Goal: Task Accomplishment & Management: Complete application form

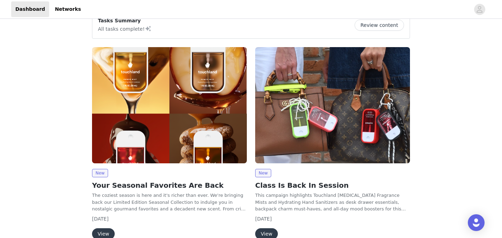
scroll to position [109, 0]
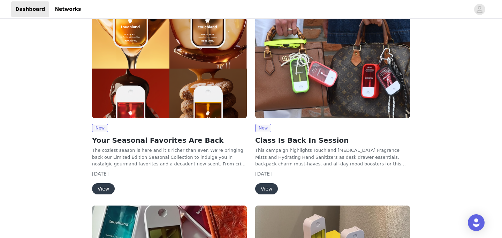
click at [103, 186] on button "View" at bounding box center [103, 188] width 23 height 11
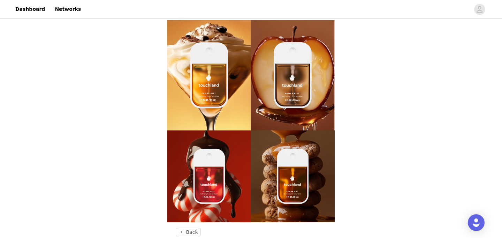
click at [223, 143] on img at bounding box center [250, 121] width 167 height 202
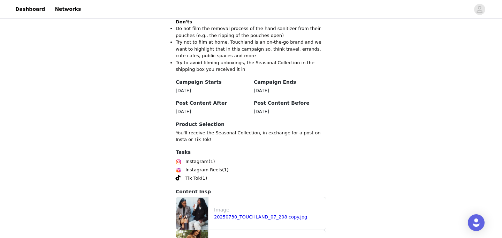
scroll to position [883, 0]
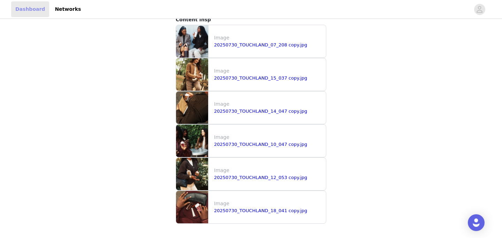
click at [26, 9] on link "Dashboard" at bounding box center [30, 9] width 38 height 16
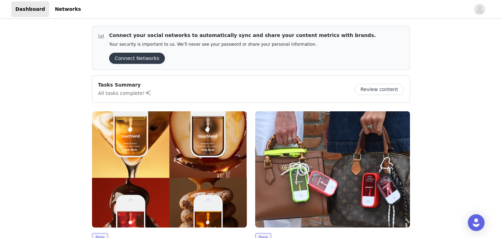
click at [225, 84] on div "Tasks Summary All tasks complete! Review content" at bounding box center [251, 89] width 306 height 16
click at [385, 85] on button "Review content" at bounding box center [378, 89] width 49 height 11
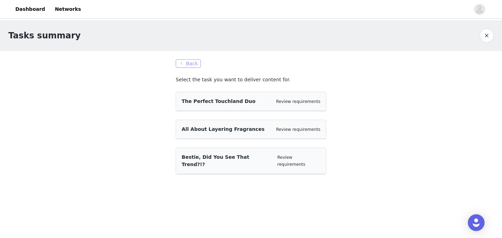
click at [187, 63] on button "Back" at bounding box center [188, 63] width 25 height 8
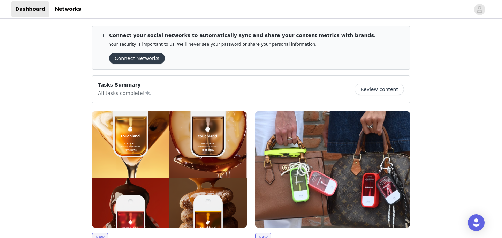
click at [147, 61] on button "Connect Networks" at bounding box center [137, 58] width 56 height 11
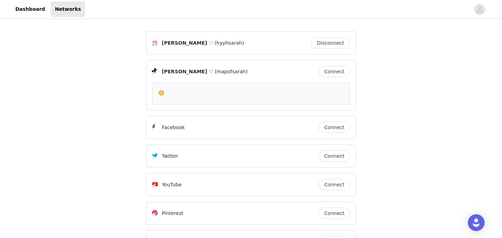
click at [332, 73] on button "Connect" at bounding box center [333, 71] width 31 height 11
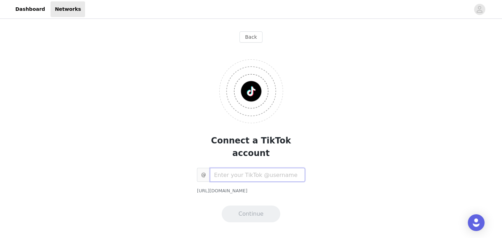
click at [245, 168] on input "text" at bounding box center [257, 175] width 95 height 14
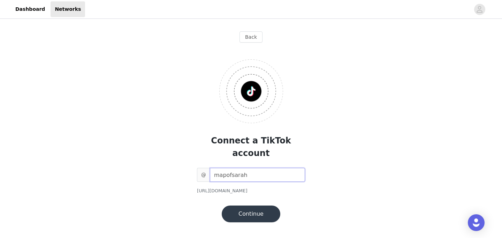
type input "mapofsarah"
click at [254, 205] on button "Continue" at bounding box center [251, 213] width 59 height 17
click at [30, 8] on link "Dashboard" at bounding box center [30, 9] width 38 height 16
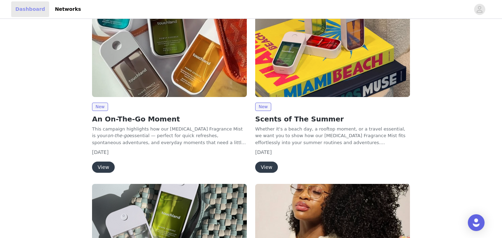
scroll to position [336, 0]
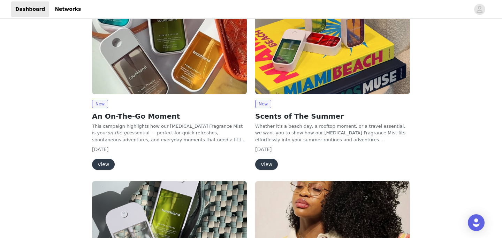
click at [271, 165] on button "View" at bounding box center [266, 163] width 23 height 11
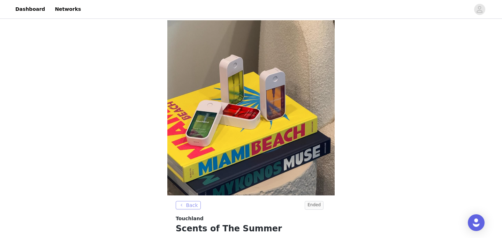
click at [191, 201] on button "Back" at bounding box center [188, 205] width 25 height 8
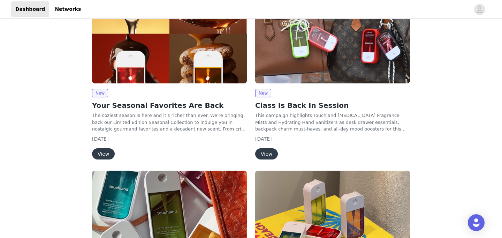
scroll to position [144, 0]
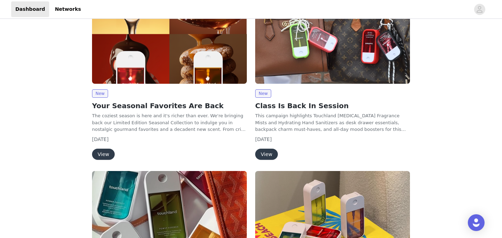
click at [268, 154] on button "View" at bounding box center [266, 153] width 23 height 11
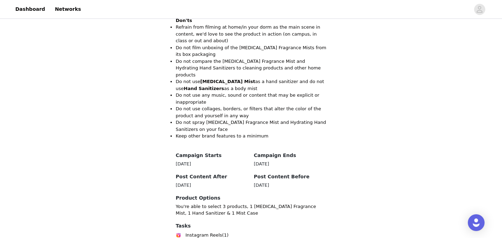
scroll to position [508, 0]
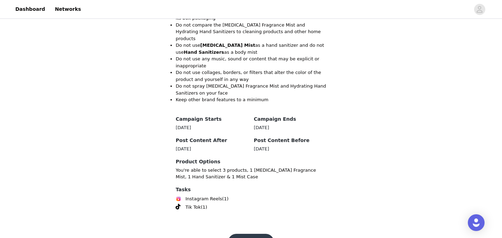
click at [252, 233] on button "Get Started" at bounding box center [251, 241] width 46 height 17
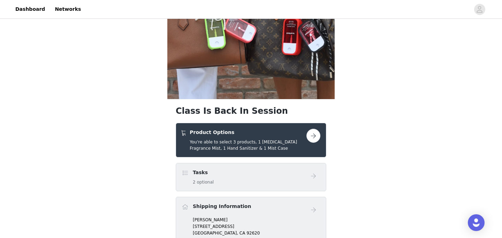
scroll to position [176, 0]
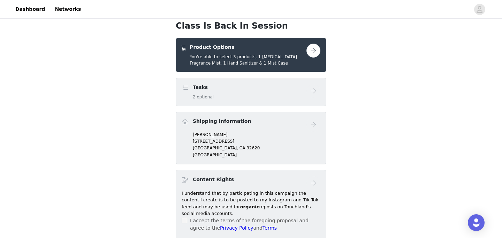
click at [289, 90] on div "Tasks 2 optional" at bounding box center [243, 92] width 125 height 16
click at [310, 52] on button "button" at bounding box center [313, 51] width 14 height 14
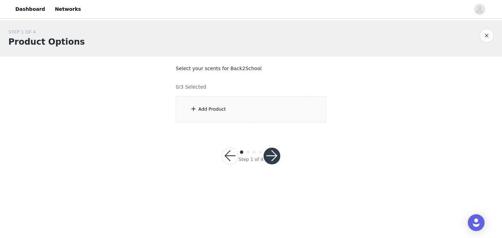
click at [252, 106] on div "Add Product" at bounding box center [251, 109] width 150 height 26
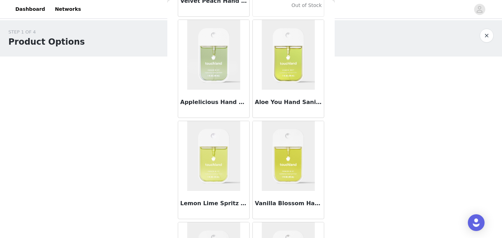
scroll to position [927, 0]
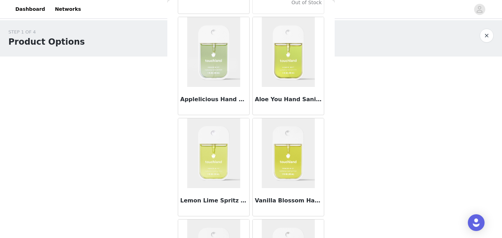
click at [221, 68] on img at bounding box center [213, 52] width 53 height 70
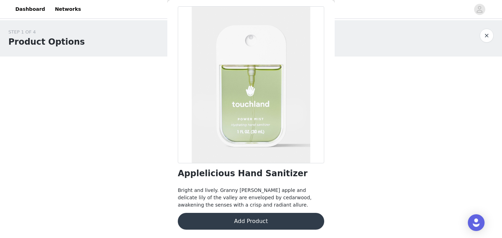
scroll to position [29, 0]
click at [288, 217] on button "Add Product" at bounding box center [251, 220] width 146 height 17
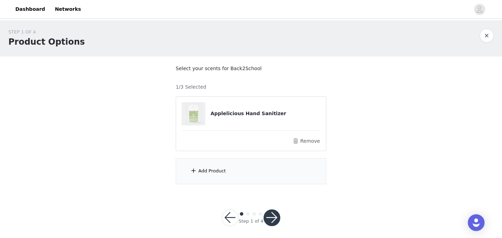
click at [262, 160] on div "Add Product" at bounding box center [251, 171] width 150 height 26
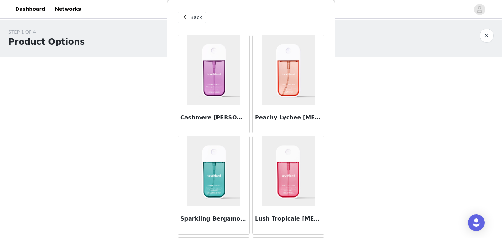
click at [262, 169] on div "Back Cashmere [PERSON_NAME] [MEDICAL_DATA] Fragrance Mist Peachy Lychee [MEDICA…" at bounding box center [250, 119] width 167 height 238
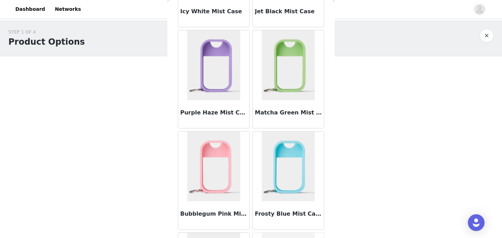
scroll to position [614, 0]
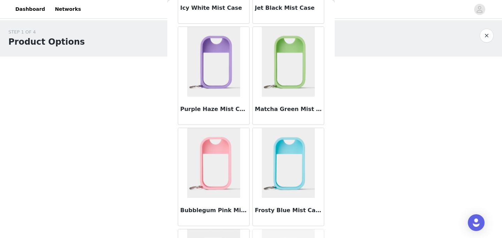
click at [295, 51] on img at bounding box center [288, 62] width 53 height 70
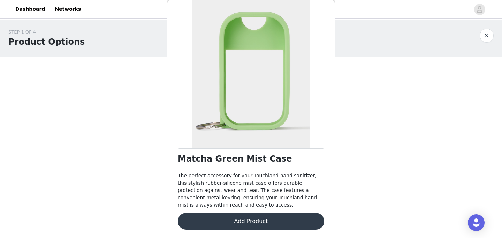
scroll to position [5, 0]
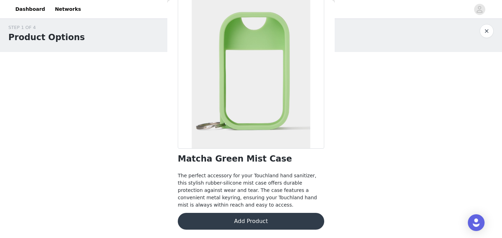
click at [282, 214] on button "Add Product" at bounding box center [251, 220] width 146 height 17
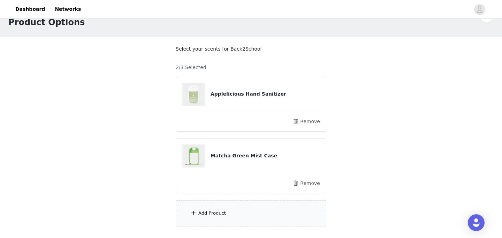
scroll to position [21, 0]
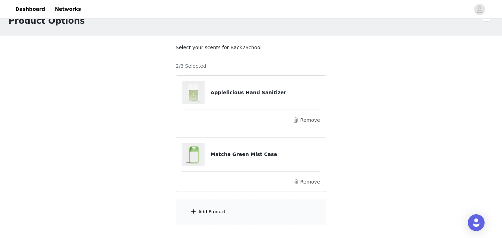
click at [282, 208] on div "Add Product" at bounding box center [251, 212] width 150 height 26
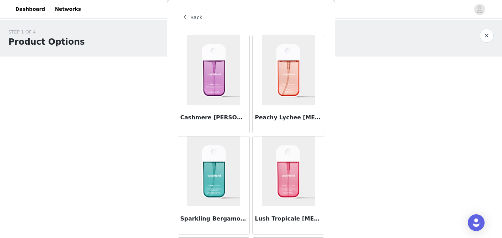
scroll to position [0, 0]
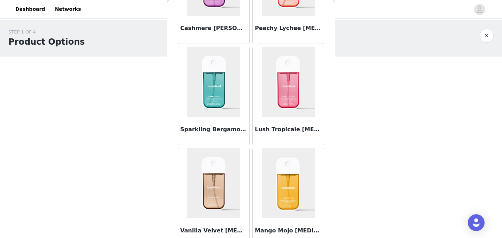
click at [292, 95] on img at bounding box center [288, 82] width 53 height 70
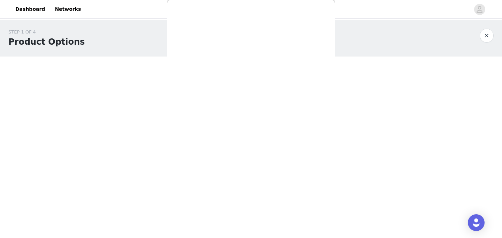
scroll to position [38, 0]
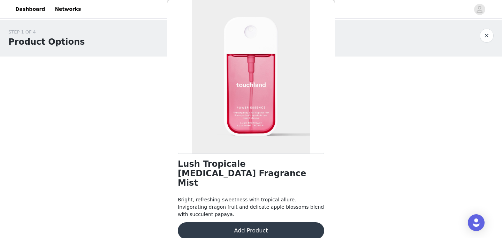
click at [284, 222] on button "Add Product" at bounding box center [251, 230] width 146 height 17
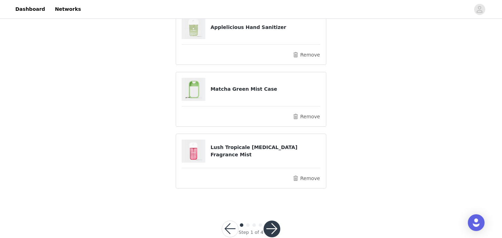
scroll to position [83, 0]
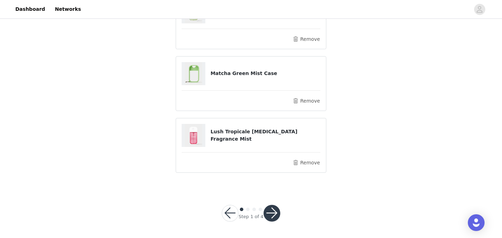
click at [276, 209] on button "button" at bounding box center [271, 212] width 17 height 17
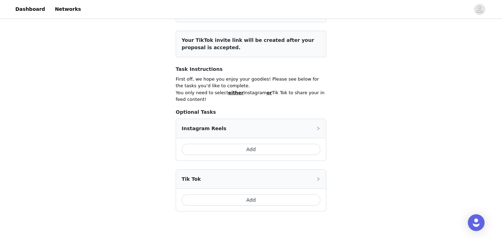
scroll to position [134, 0]
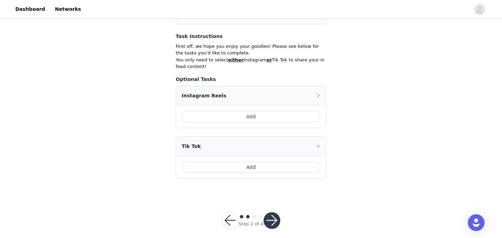
click at [276, 213] on button "button" at bounding box center [271, 220] width 17 height 17
click at [257, 161] on button "Add" at bounding box center [250, 166] width 139 height 11
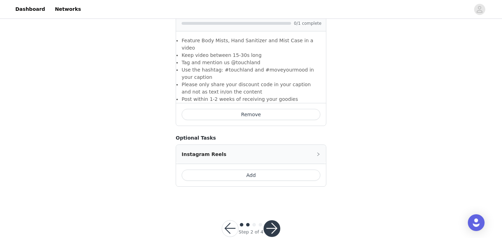
scroll to position [229, 0]
click at [275, 219] on button "button" at bounding box center [271, 227] width 17 height 17
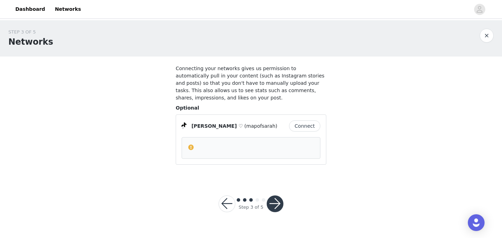
click at [228, 208] on button "button" at bounding box center [226, 203] width 17 height 17
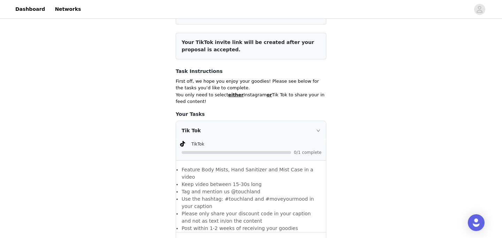
scroll to position [100, 0]
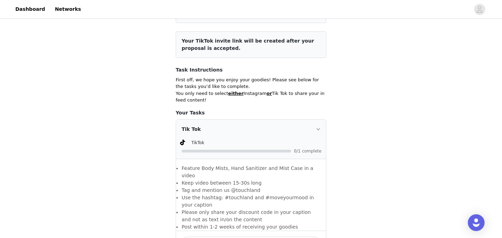
click at [300, 121] on div "Tik Tok" at bounding box center [251, 128] width 150 height 19
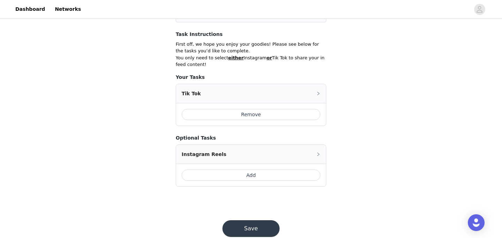
scroll to position [144, 0]
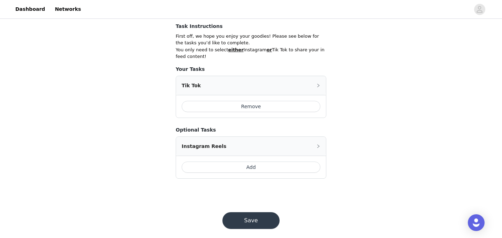
click at [261, 212] on button "Save" at bounding box center [250, 220] width 57 height 17
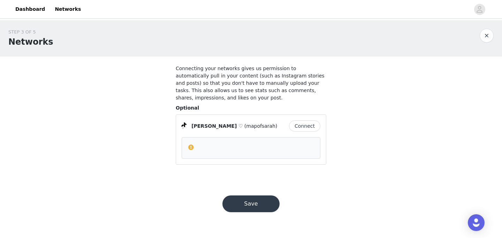
click at [261, 205] on button "Save" at bounding box center [250, 203] width 57 height 17
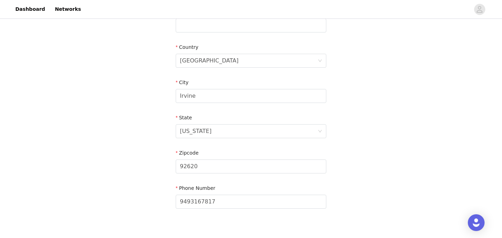
scroll to position [245, 0]
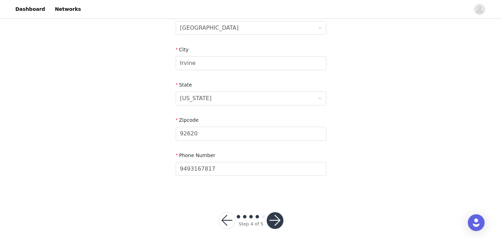
click at [279, 212] on button "button" at bounding box center [274, 220] width 17 height 17
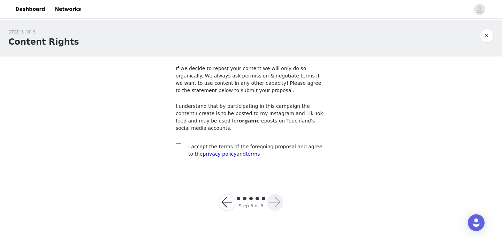
click at [178, 147] on input "checkbox" at bounding box center [178, 145] width 5 height 5
checkbox input "true"
click at [265, 204] on div "Step 5 of 5" at bounding box center [250, 202] width 31 height 14
click at [273, 201] on button "button" at bounding box center [274, 202] width 17 height 17
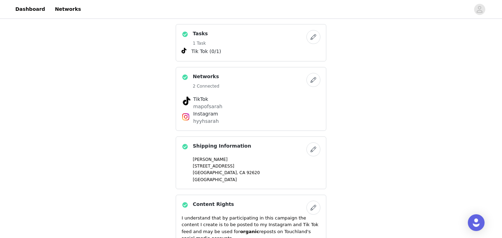
scroll to position [402, 0]
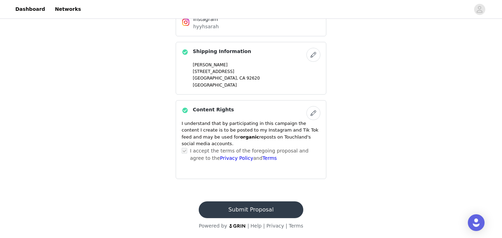
click at [276, 211] on button "Submit Proposal" at bounding box center [251, 209] width 104 height 17
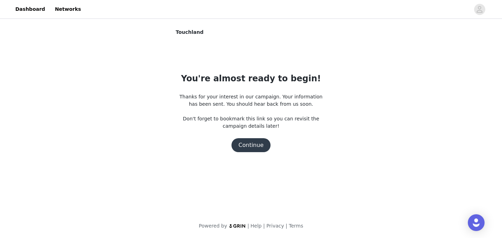
scroll to position [0, 0]
click at [247, 136] on div "You're almost ready to begin! Thanks for your interest in our campaign. Your in…" at bounding box center [251, 112] width 150 height 80
click at [251, 144] on button "Continue" at bounding box center [250, 145] width 39 height 14
